Goal: Transaction & Acquisition: Purchase product/service

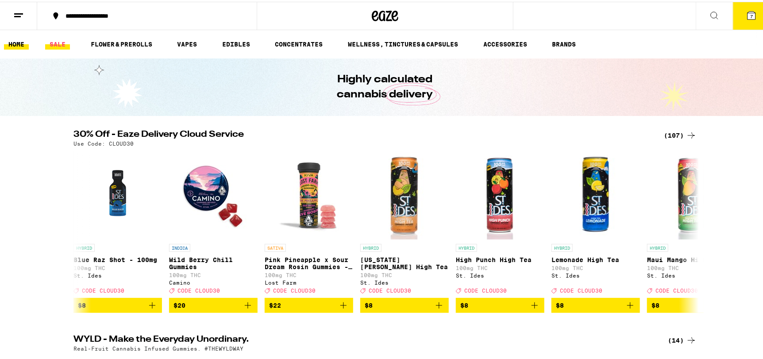
click at [60, 40] on link "SALE" at bounding box center [57, 42] width 25 height 11
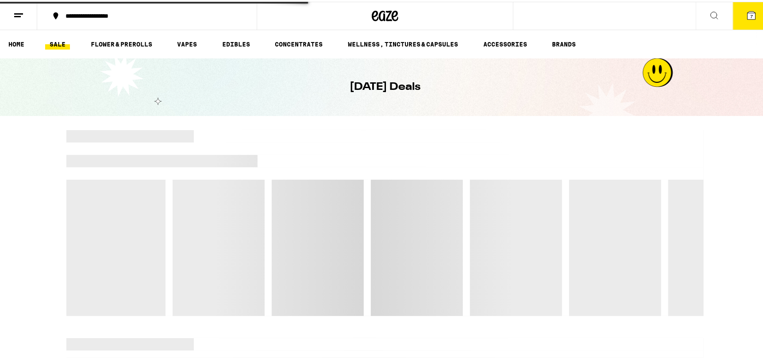
click at [679, 132] on div at bounding box center [449, 134] width 510 height 12
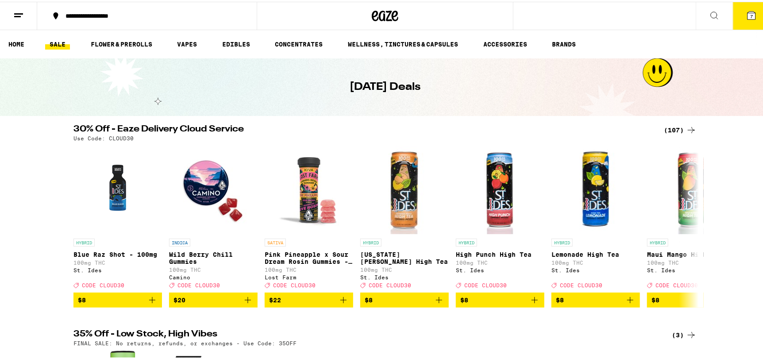
click at [686, 127] on icon at bounding box center [691, 128] width 11 height 11
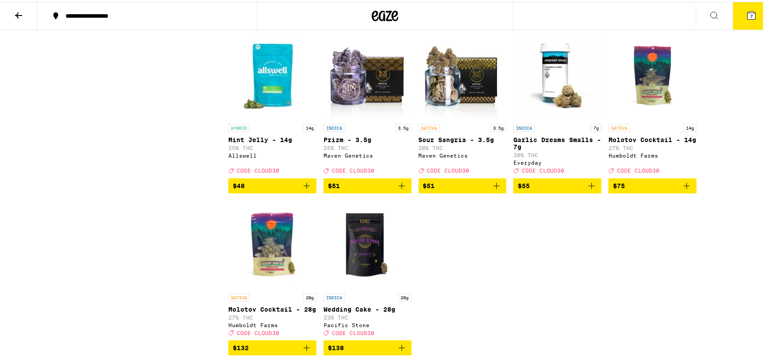
scroll to position [3443, 0]
